Goal: Task Accomplishment & Management: Manage account settings

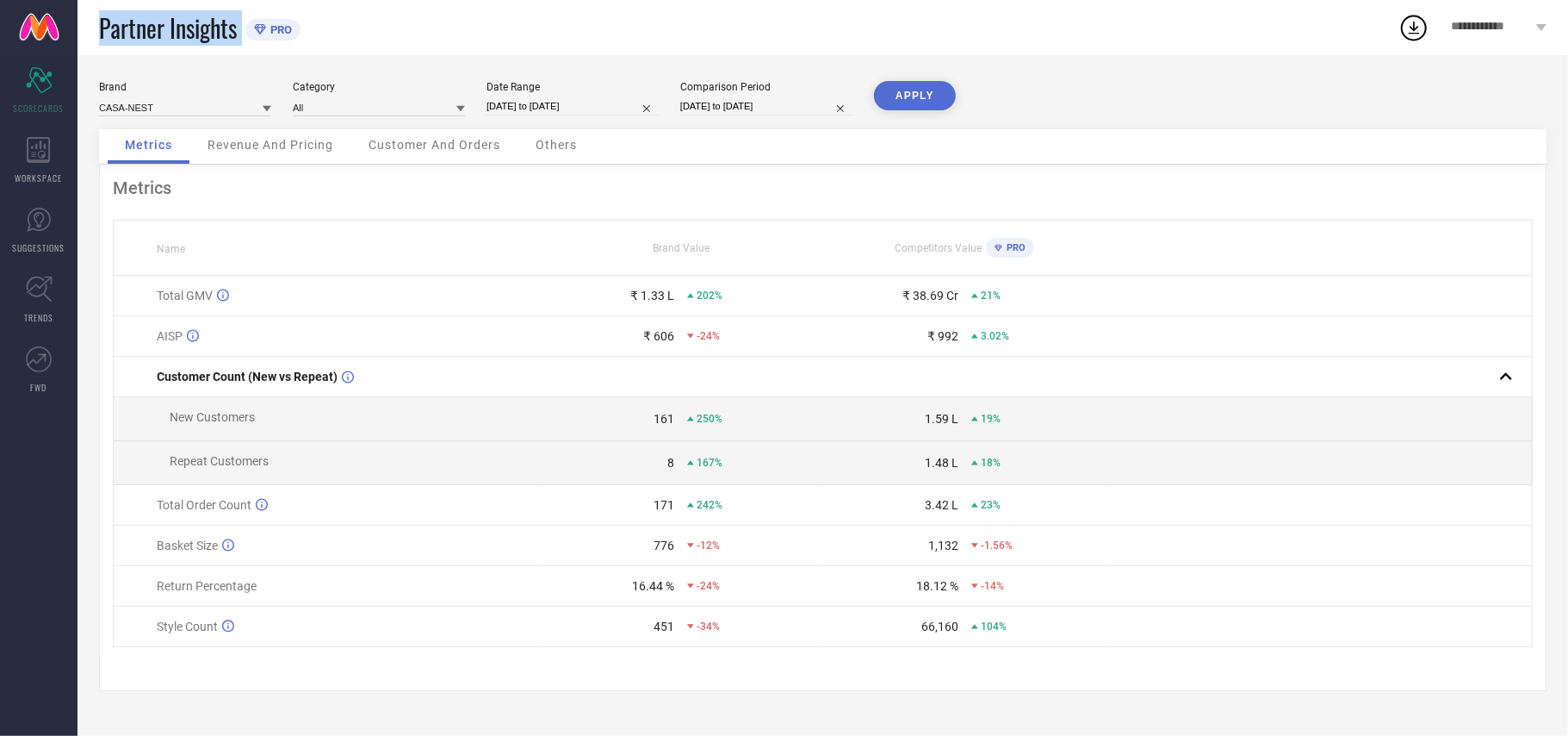
drag, startPoint x: 97, startPoint y: 28, endPoint x: 246, endPoint y: 50, distance: 150.6
click at [246, 41] on div "Partner Insights PRO" at bounding box center [738, 27] width 1321 height 55
copy div "Partner Insights"
click at [1471, 28] on span "**********" at bounding box center [1491, 27] width 81 height 15
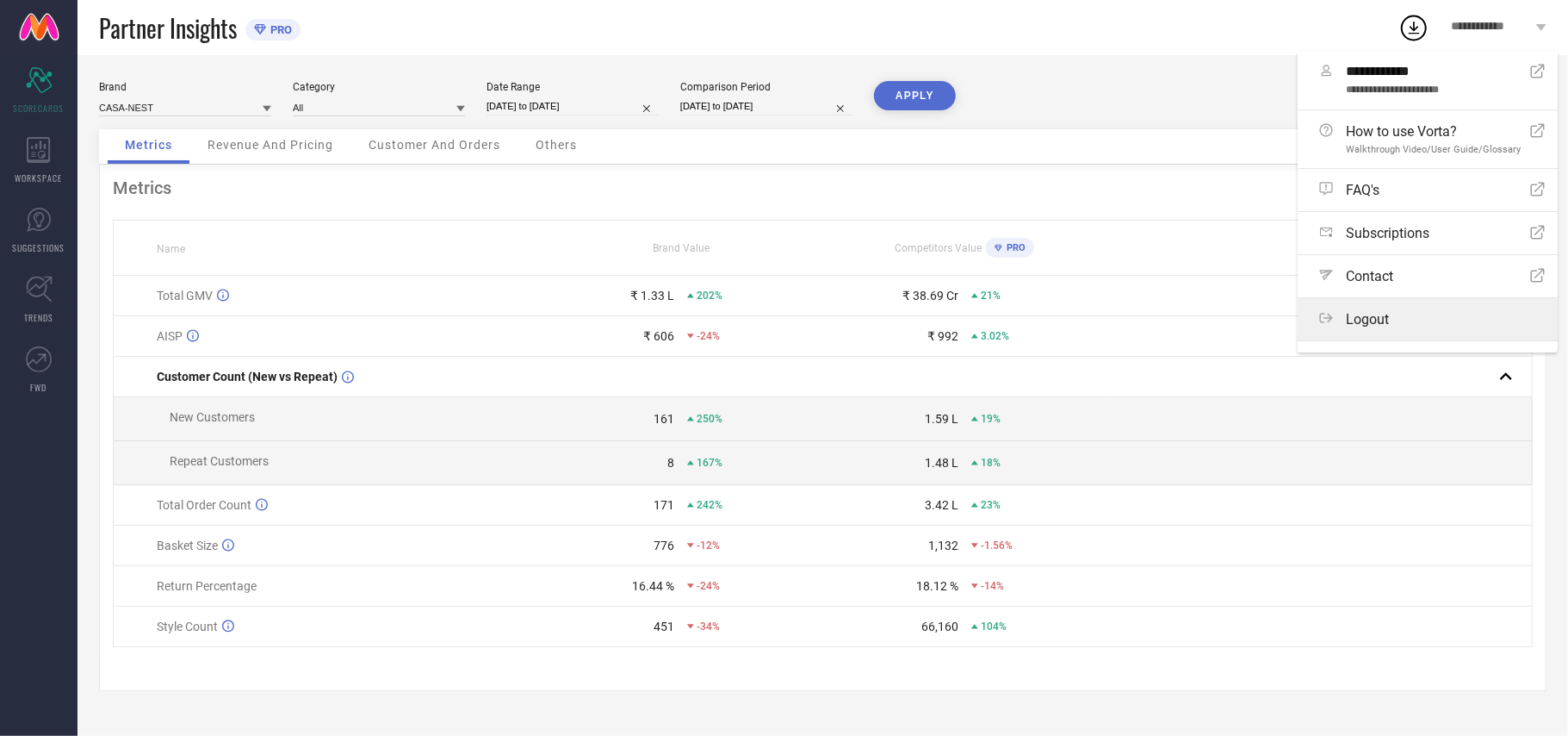
click at [1371, 328] on span "Logout" at bounding box center [1366, 319] width 43 height 17
click at [0, 0] on button "Logout" at bounding box center [0, 0] width 0 height 0
